Goal: Information Seeking & Learning: Learn about a topic

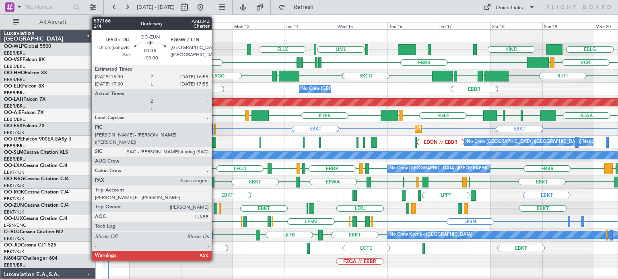
click at [215, 208] on div at bounding box center [215, 208] width 3 height 11
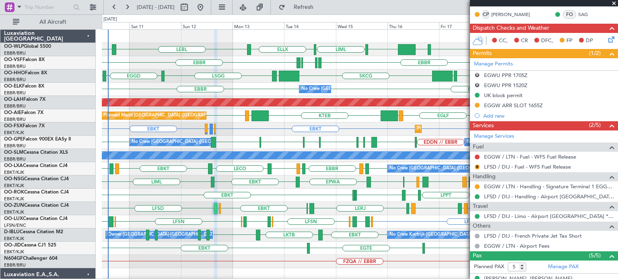
scroll to position [174, 0]
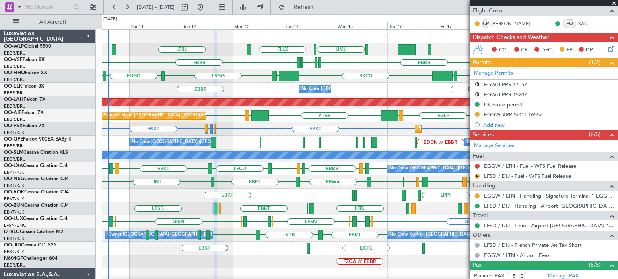
click at [613, 0] on span at bounding box center [613, 3] width 8 height 7
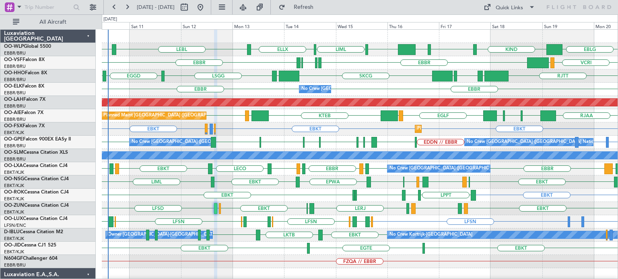
type input "0"
click at [278, 137] on div "LIPQ or EBBR [GEOGRAPHIC_DATA] EDDN // EBBR [GEOGRAPHIC_DATA] LWSK BKPR [GEOGRA…" at bounding box center [359, 142] width 515 height 13
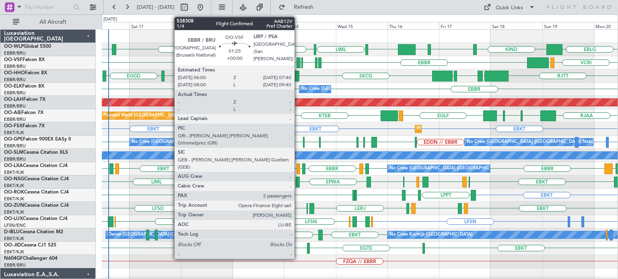
click at [298, 62] on div at bounding box center [298, 62] width 4 height 11
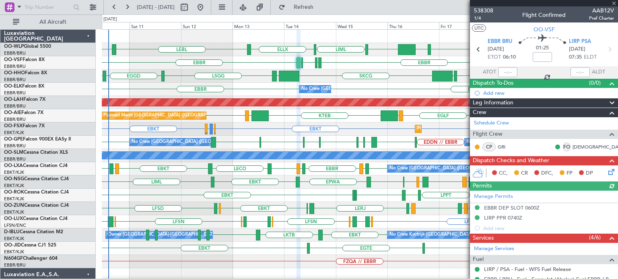
scroll to position [130, 0]
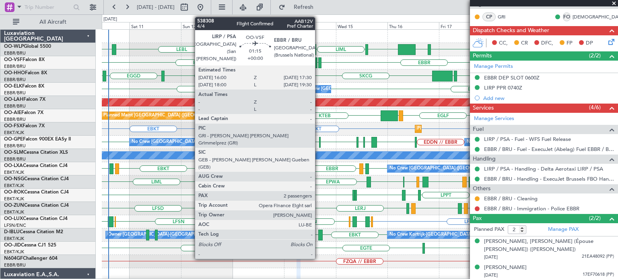
click at [319, 60] on div at bounding box center [320, 62] width 4 height 11
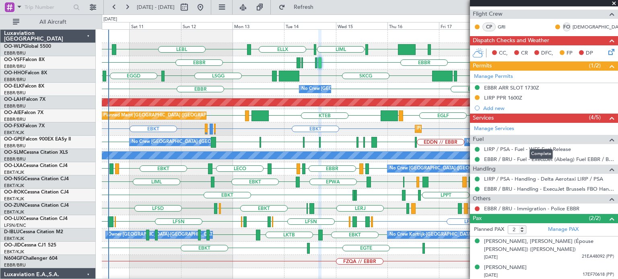
scroll to position [50, 0]
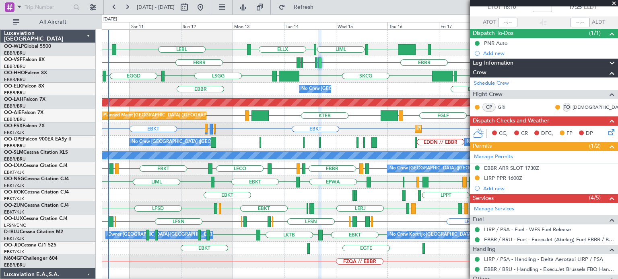
click at [613, 3] on span at bounding box center [613, 3] width 8 height 7
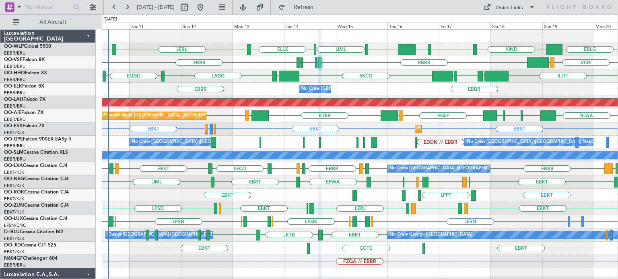
type input "0"
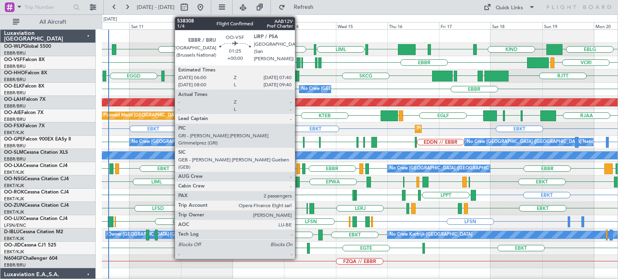
click at [298, 61] on div at bounding box center [298, 62] width 4 height 11
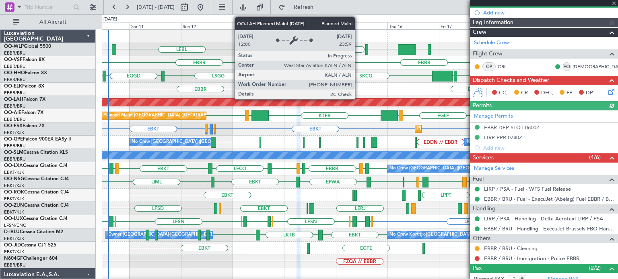
scroll to position [121, 0]
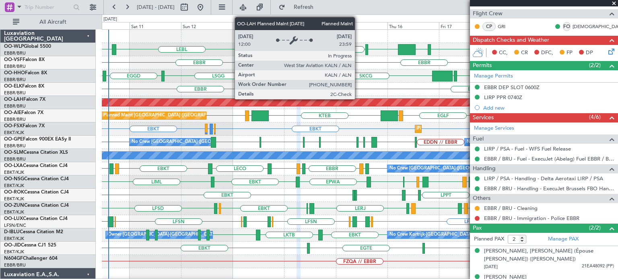
click at [613, 4] on span at bounding box center [613, 3] width 8 height 7
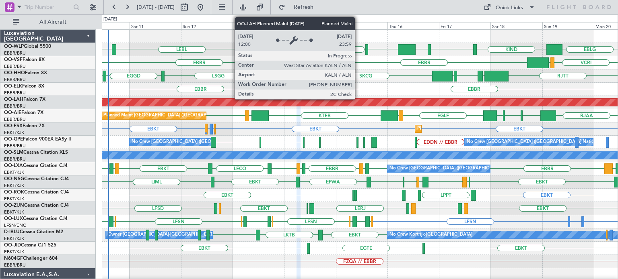
type input "0"
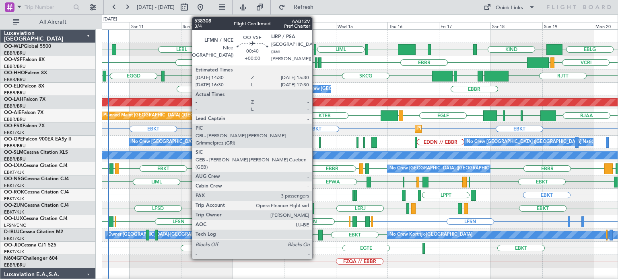
click at [316, 62] on div at bounding box center [316, 62] width 2 height 11
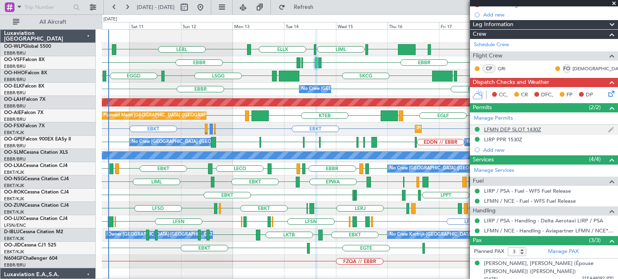
scroll to position [48, 0]
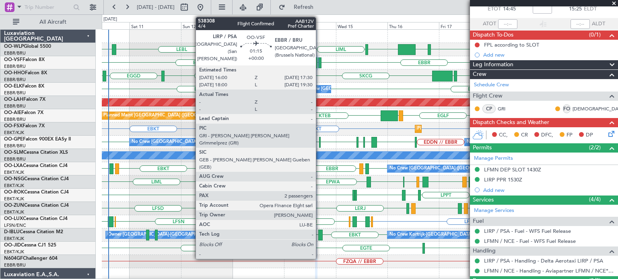
click at [320, 62] on div at bounding box center [320, 62] width 4 height 11
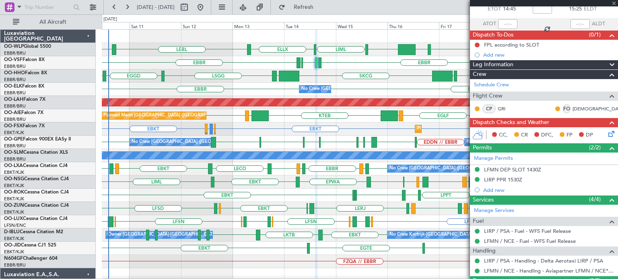
scroll to position [0, 0]
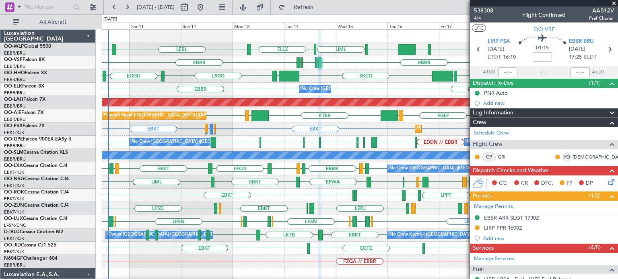
click at [614, 2] on span at bounding box center [613, 3] width 8 height 7
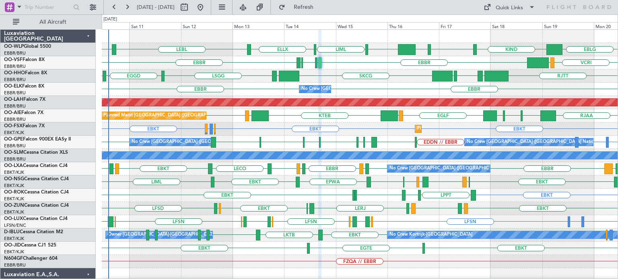
type input "0"
click at [343, 72] on div "EGGD SKCG [GEOGRAPHIC_DATA] [GEOGRAPHIC_DATA] EGGD [GEOGRAPHIC_DATA] [GEOGRAPHI…" at bounding box center [359, 76] width 515 height 13
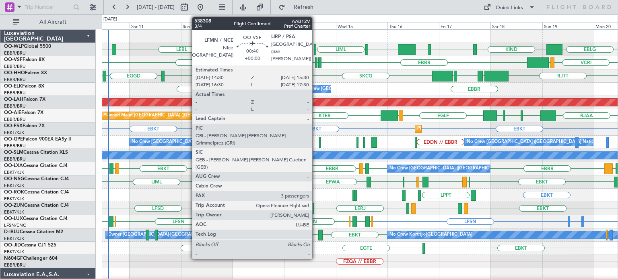
click at [316, 59] on div at bounding box center [316, 62] width 2 height 11
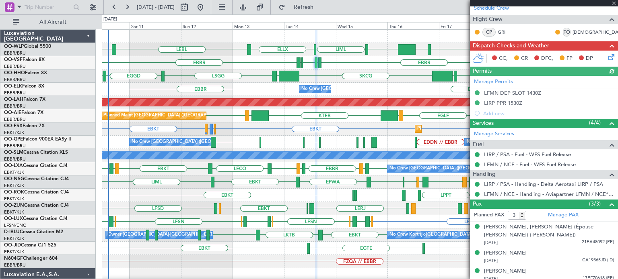
scroll to position [129, 0]
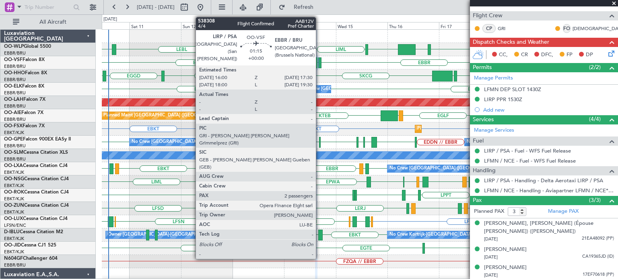
click at [319, 59] on div at bounding box center [320, 62] width 4 height 11
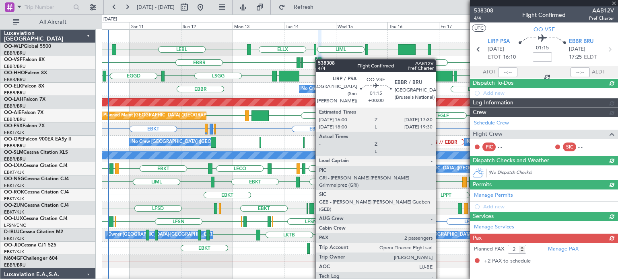
scroll to position [0, 0]
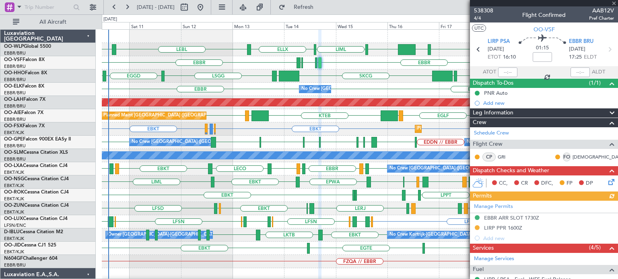
click at [613, 3] on div at bounding box center [544, 3] width 148 height 6
click at [615, 4] on span at bounding box center [613, 3] width 8 height 7
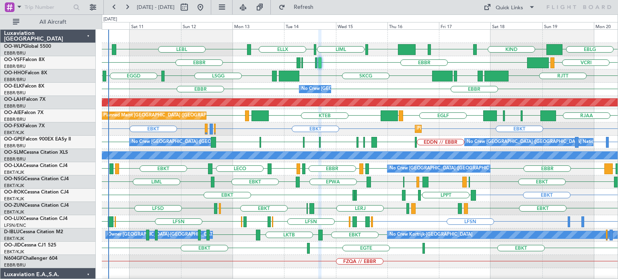
type input "0"
click at [401, 80] on div "EGGD SKCG [GEOGRAPHIC_DATA] [GEOGRAPHIC_DATA] EGGD [GEOGRAPHIC_DATA] [GEOGRAPHI…" at bounding box center [359, 76] width 515 height 13
click at [349, 135] on div "EBKT EBKT EBMB or EBKT LIMJ or EBKT EBKT Planned Maint [GEOGRAPHIC_DATA]-[GEOGR…" at bounding box center [359, 129] width 515 height 13
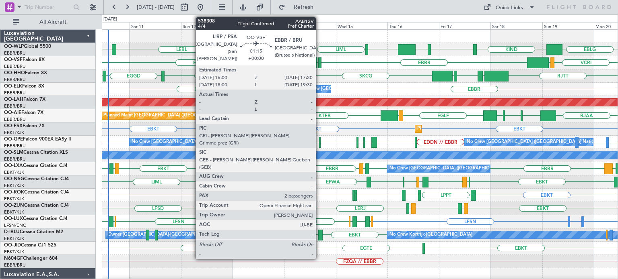
click at [319, 61] on div at bounding box center [320, 62] width 4 height 11
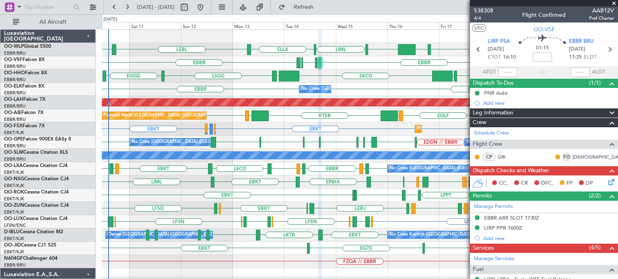
click at [614, 4] on span at bounding box center [613, 3] width 8 height 7
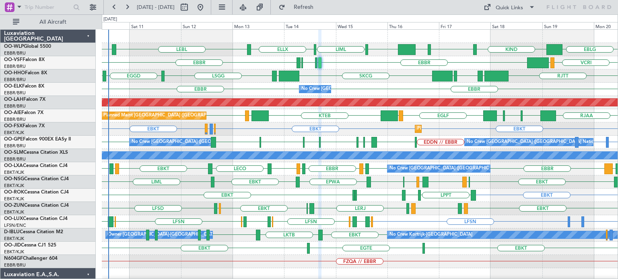
type input "0"
click at [286, 133] on div "EBKT EBKT EBMB or EBKT LIMJ or EBKT EBKT Planned Maint [GEOGRAPHIC_DATA]-[GEOGR…" at bounding box center [359, 129] width 515 height 13
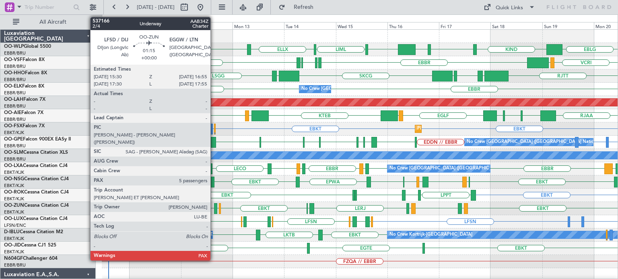
click at [214, 207] on div at bounding box center [215, 208] width 3 height 11
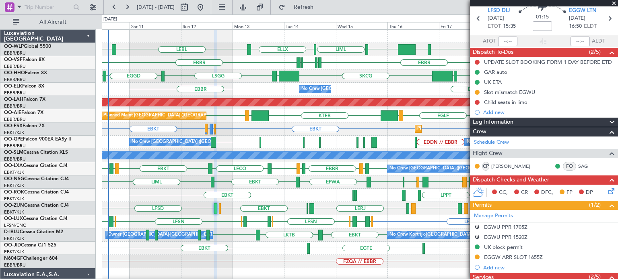
scroll to position [3, 0]
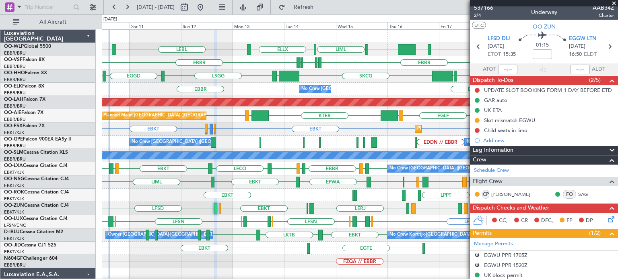
click at [614, 2] on span at bounding box center [613, 3] width 8 height 7
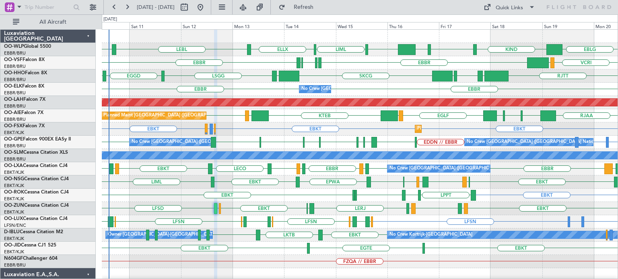
type input "0"
click at [277, 88] on div "EBBR [GEOGRAPHIC_DATA] No Crew [GEOGRAPHIC_DATA] (Brussels National)" at bounding box center [359, 89] width 515 height 13
click at [236, 243] on div "EBKT [GEOGRAPHIC_DATA] EBKT" at bounding box center [359, 248] width 515 height 13
click at [259, 76] on div "EGGD SKCG [GEOGRAPHIC_DATA] [GEOGRAPHIC_DATA] [GEOGRAPHIC_DATA] LROP [GEOGRAPHI…" at bounding box center [359, 76] width 515 height 13
